Goal: Register for event/course

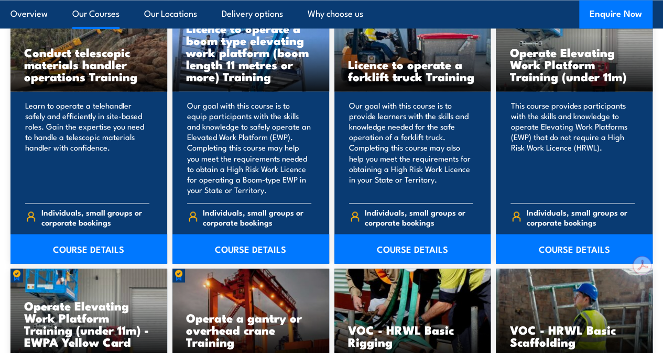
scroll to position [843, 0]
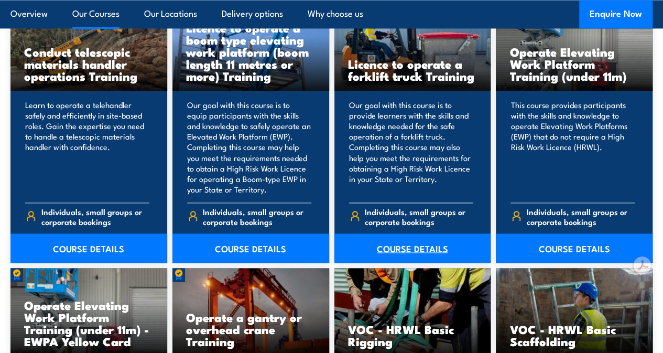
click at [369, 263] on link "COURSE DETAILS" at bounding box center [412, 247] width 157 height 29
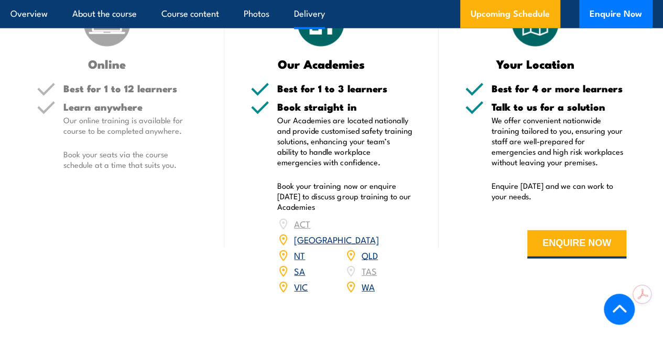
scroll to position [1378, 0]
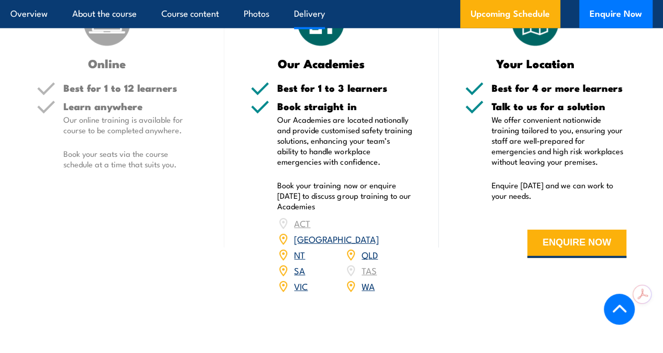
click at [377, 235] on link "[GEOGRAPHIC_DATA]" at bounding box center [336, 238] width 84 height 13
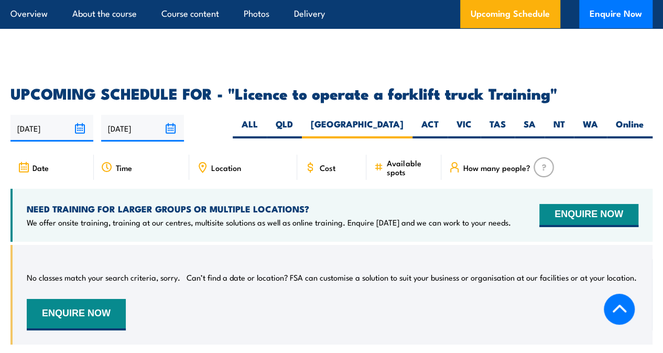
scroll to position [1635, 0]
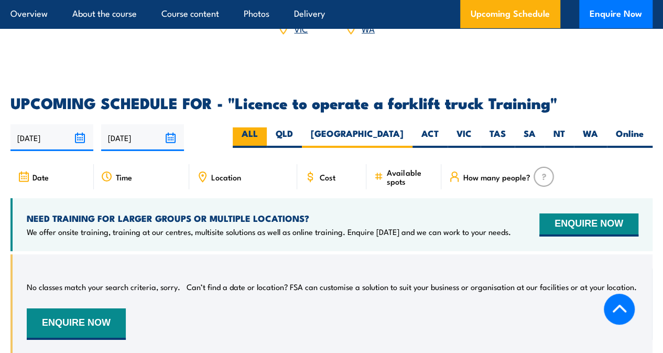
click at [267, 133] on label "ALL" at bounding box center [250, 137] width 34 height 20
click at [265, 133] on input "ALL" at bounding box center [261, 130] width 7 height 7
radio input "true"
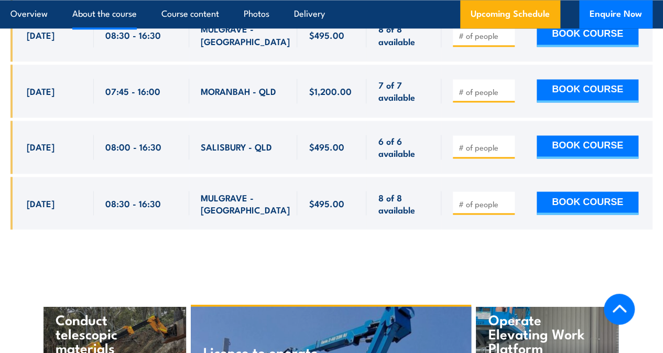
scroll to position [2795, 0]
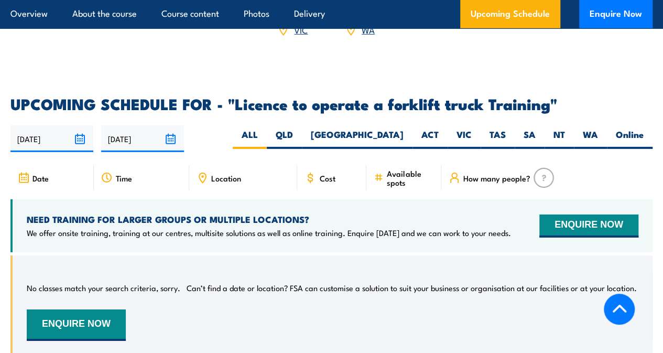
scroll to position [1635, 0]
